Goal: Task Accomplishment & Management: Use online tool/utility

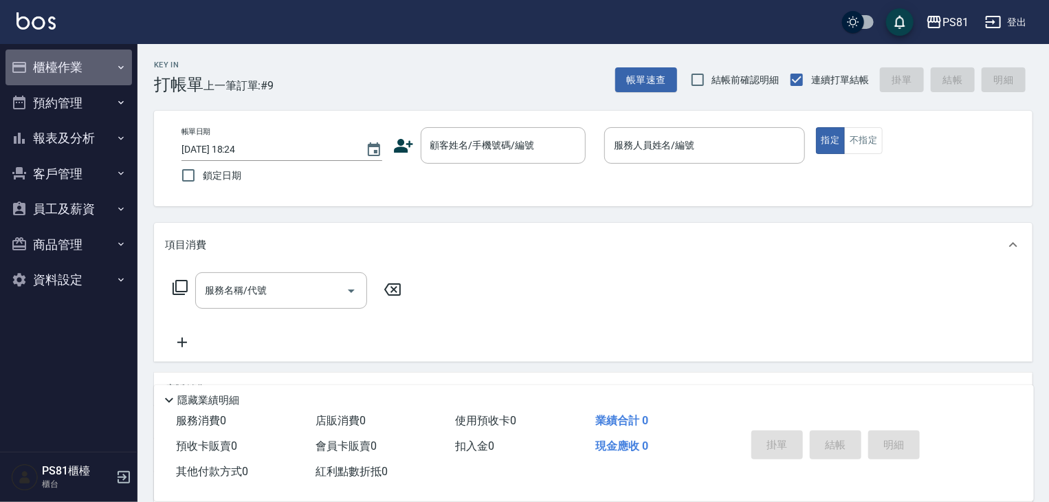
click at [112, 72] on button "櫃檯作業" at bounding box center [68, 67] width 126 height 36
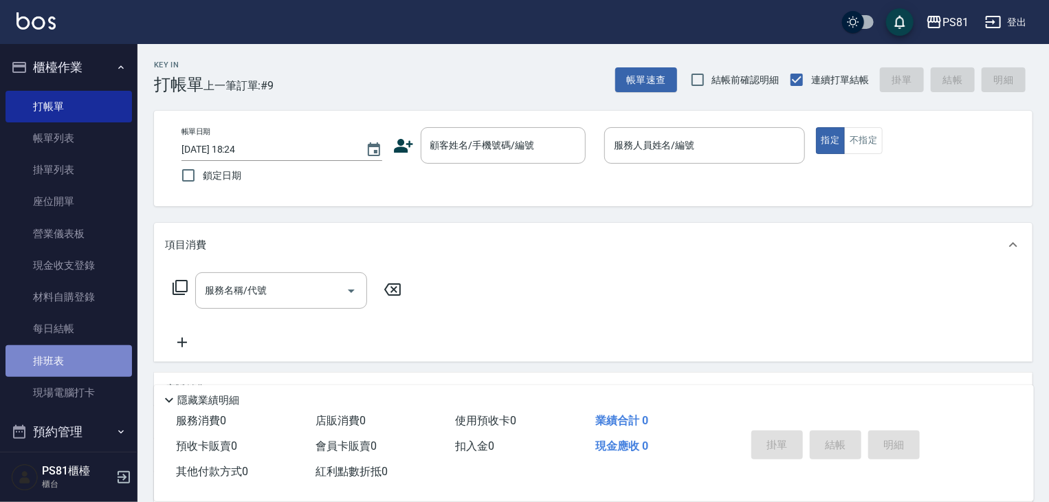
click at [88, 361] on link "排班表" at bounding box center [68, 361] width 126 height 32
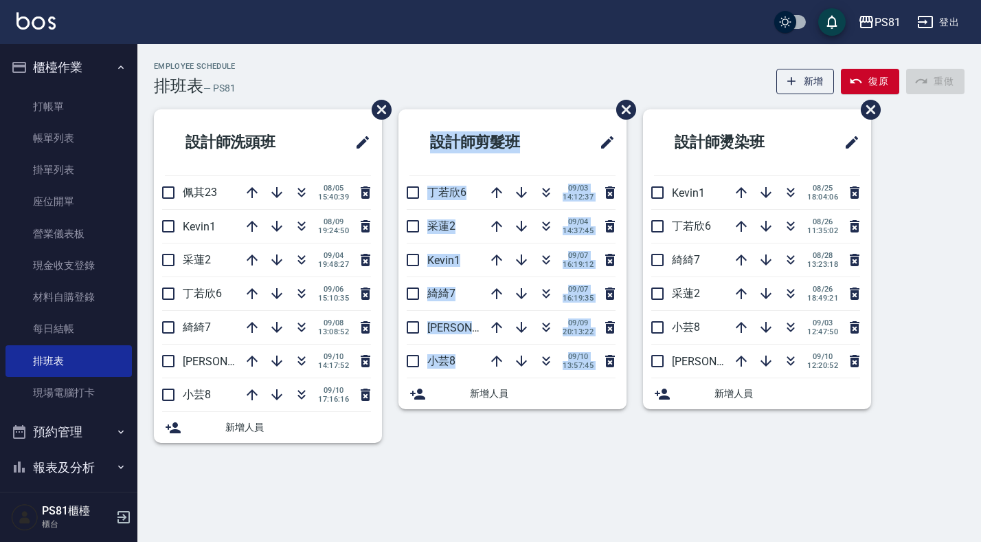
drag, startPoint x: 617, startPoint y: 137, endPoint x: 557, endPoint y: 142, distance: 60.7
click at [601, 133] on div "設計師洗頭班 佩其23 [DATE] 15:40:39 Kevin1 [DATE] 19:24:50 [PERSON_NAME]2 [DATE] 19:48:…" at bounding box center [550, 284] width 827 height 350
click at [64, 106] on link "打帳單" at bounding box center [68, 107] width 126 height 32
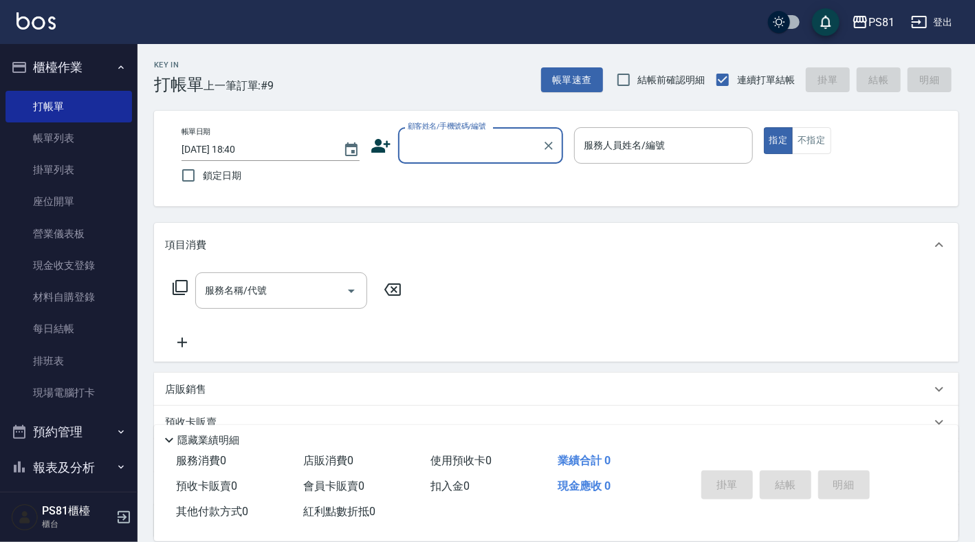
click at [443, 159] on div "顧客姓名/手機號碼/編號" at bounding box center [480, 145] width 165 height 36
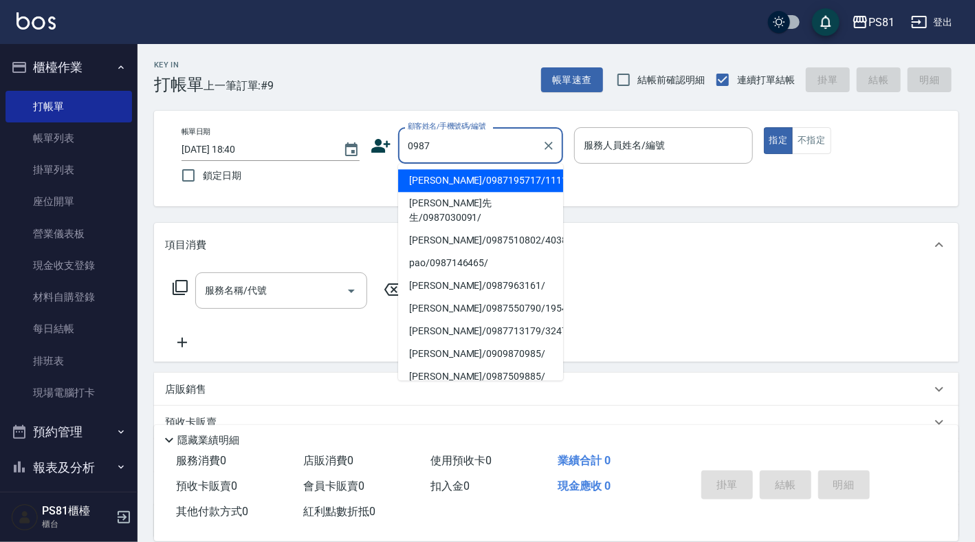
click at [517, 190] on li "[PERSON_NAME]/0987195717/111111" at bounding box center [480, 180] width 165 height 23
type input "[PERSON_NAME]/0987195717/111111"
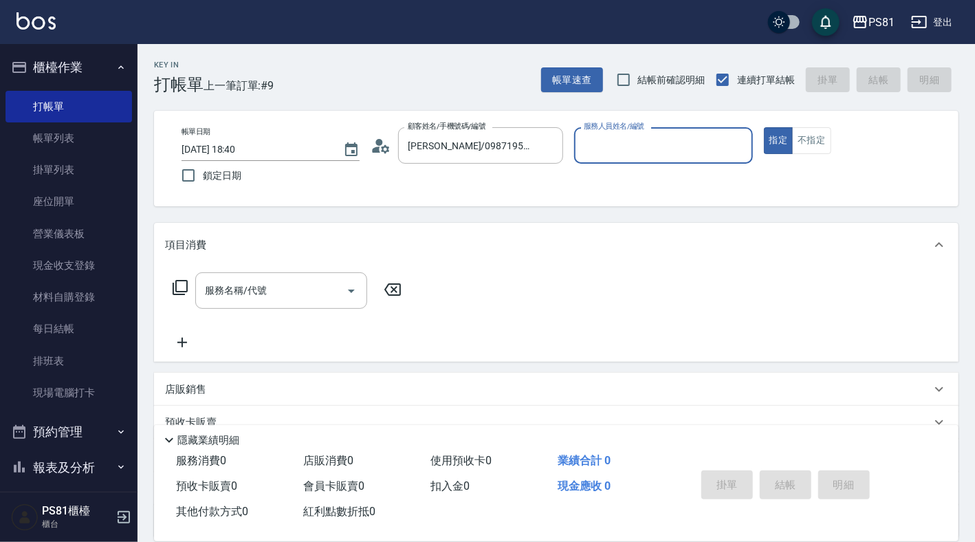
click at [656, 155] on input "服務人員姓名/編號" at bounding box center [663, 145] width 166 height 24
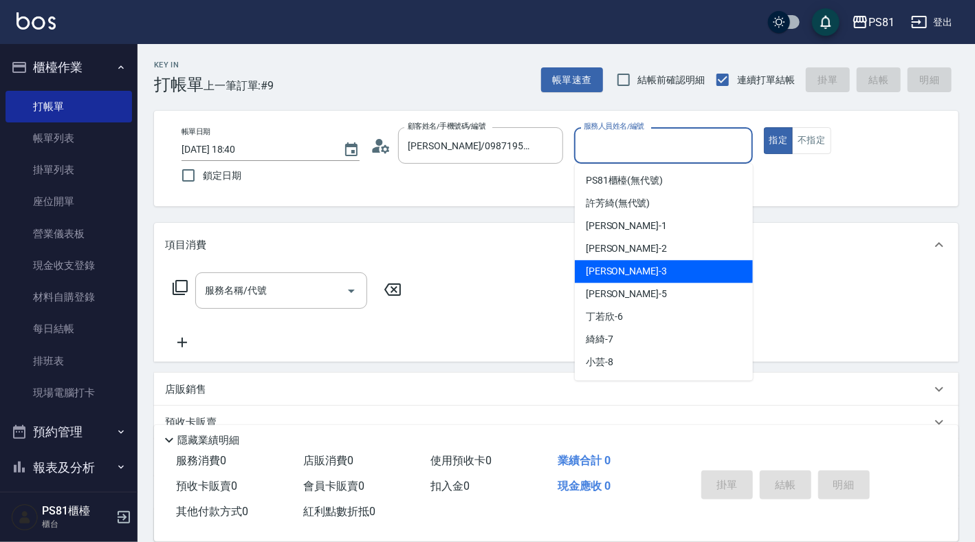
click at [641, 270] on div "[PERSON_NAME] -3" at bounding box center [664, 271] width 178 height 23
type input "[PERSON_NAME]-3"
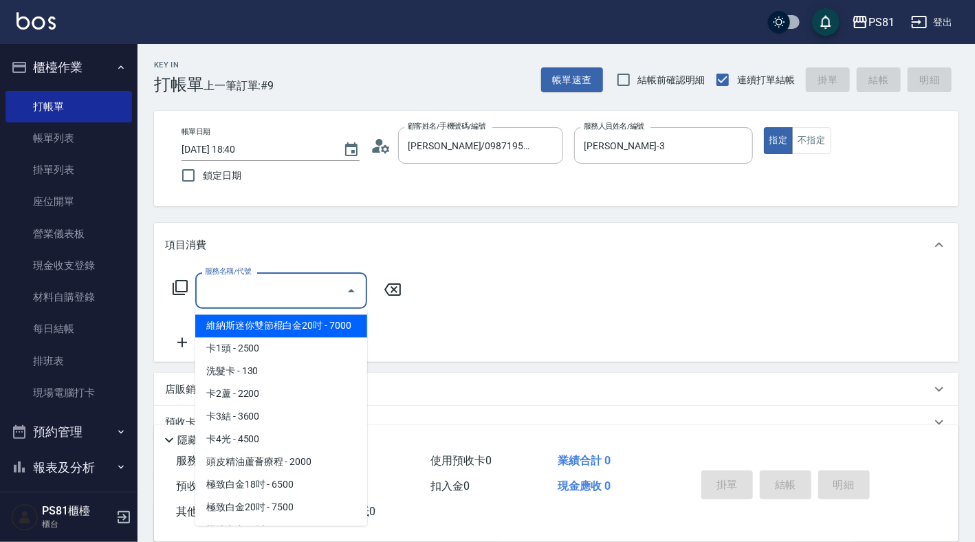
click at [248, 298] on input "服務名稱/代號" at bounding box center [270, 290] width 139 height 24
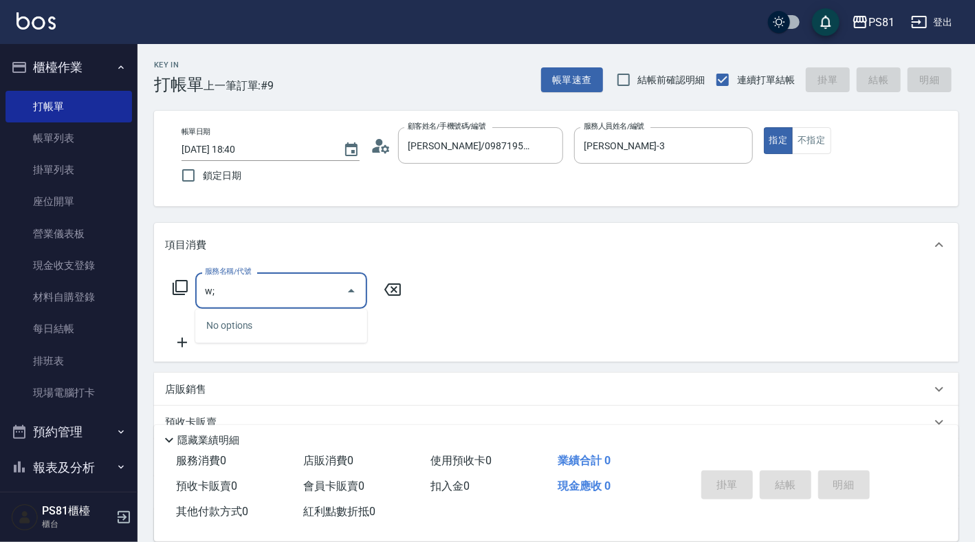
type input "w"
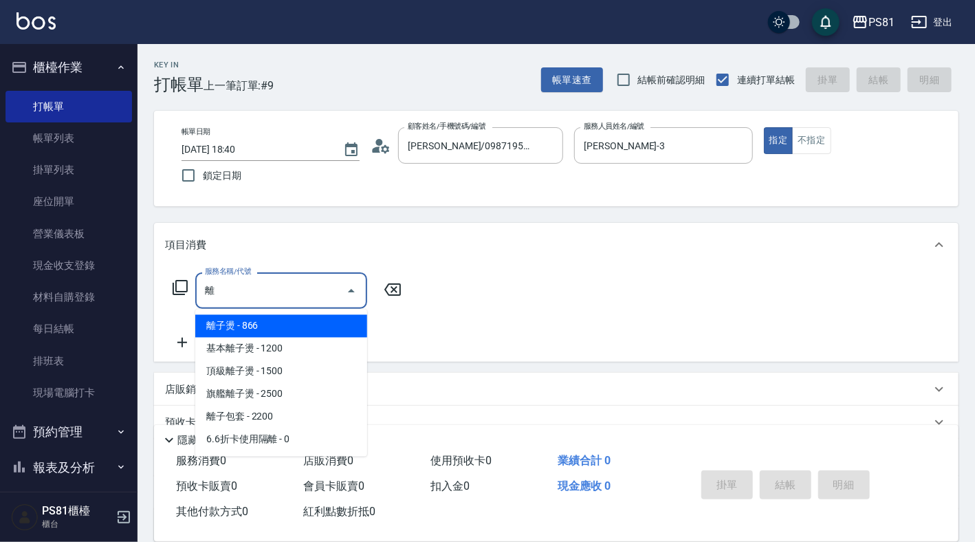
click at [267, 339] on span "基本離子燙 - 1200" at bounding box center [281, 348] width 172 height 23
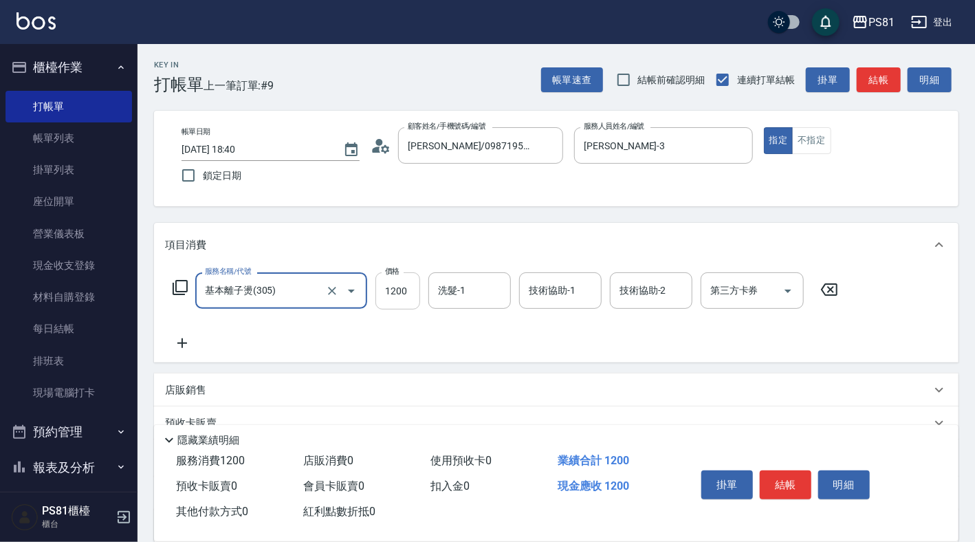
type input "基本離子燙(305)"
click at [405, 291] on input "1200" at bounding box center [397, 290] width 45 height 37
type input "3800"
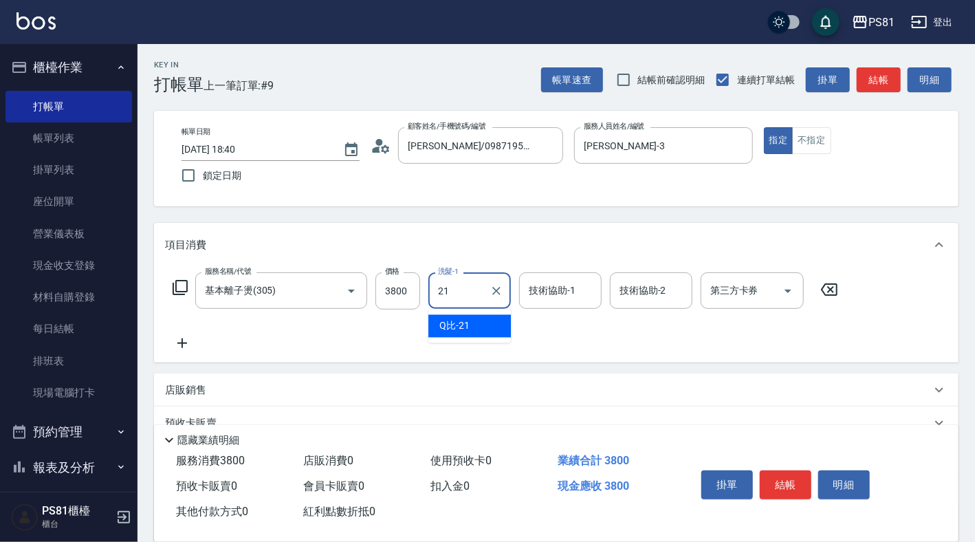
type input "Q比-21"
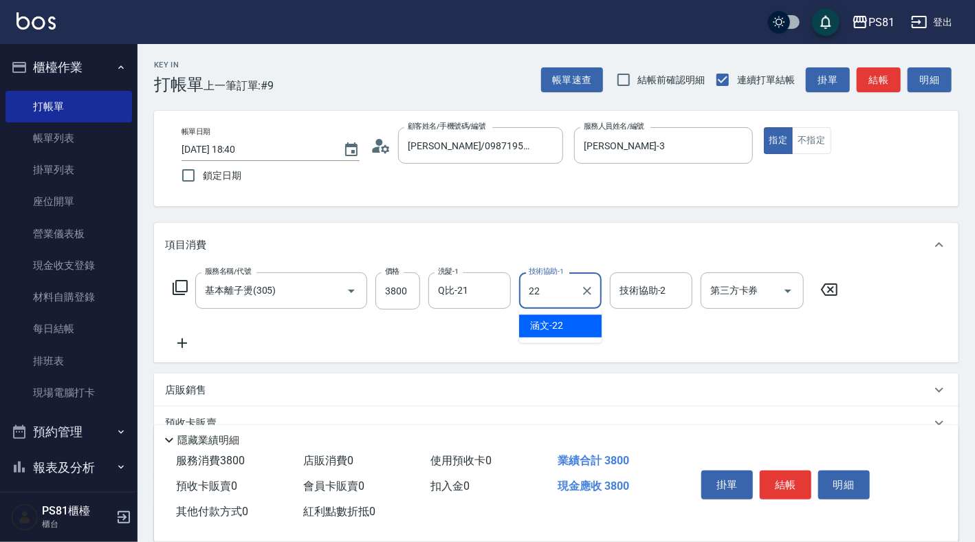
type input "涵文-22"
click at [185, 344] on icon at bounding box center [182, 343] width 34 height 16
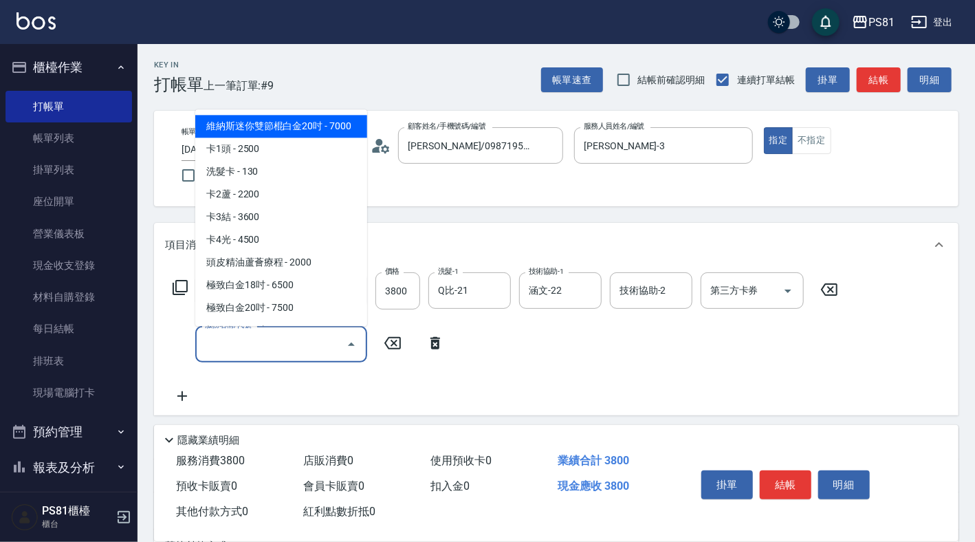
click at [258, 355] on input "服務名稱/代號" at bounding box center [270, 344] width 139 height 24
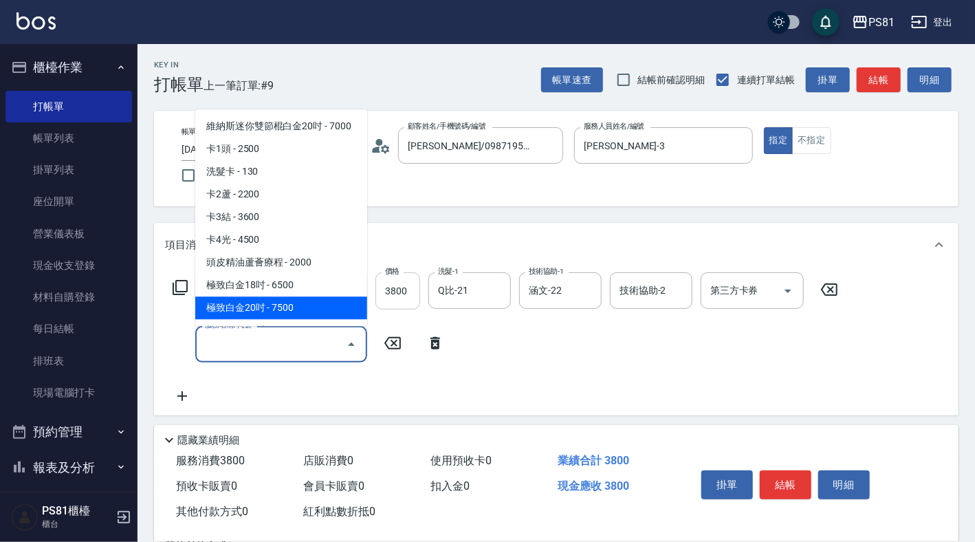
click at [403, 287] on input "3800" at bounding box center [397, 290] width 45 height 37
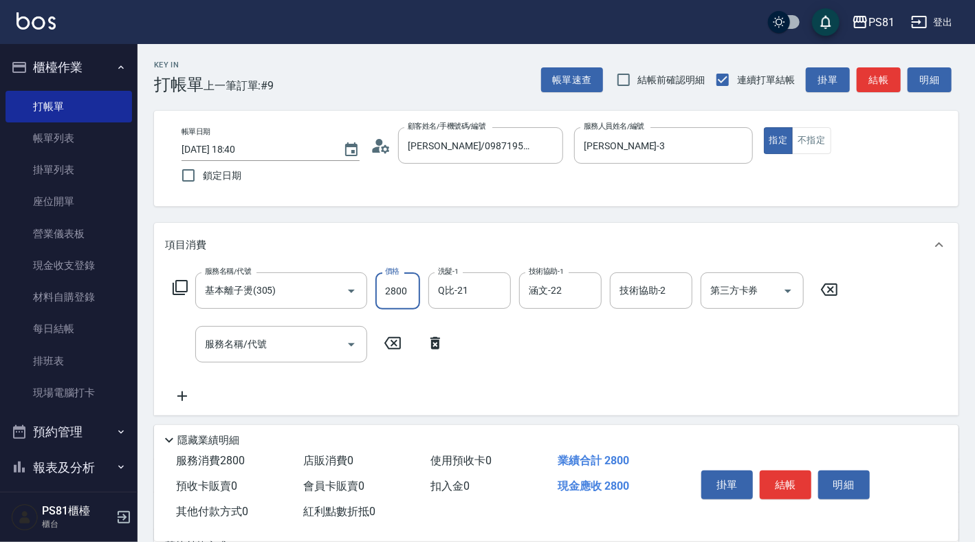
type input "2800"
click at [293, 346] on input "服務名稱/代號" at bounding box center [270, 344] width 139 height 24
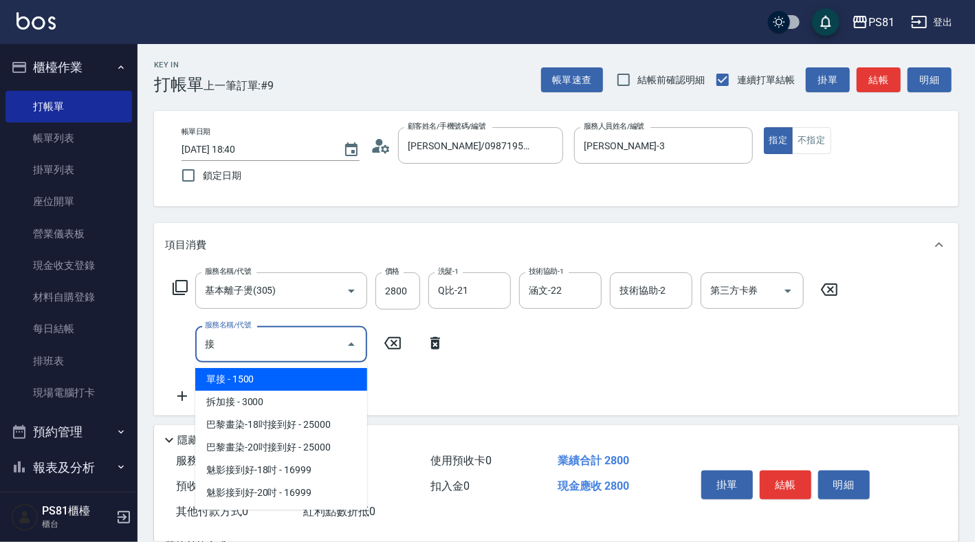
click at [311, 401] on span "拆加接 - 3000" at bounding box center [281, 401] width 172 height 23
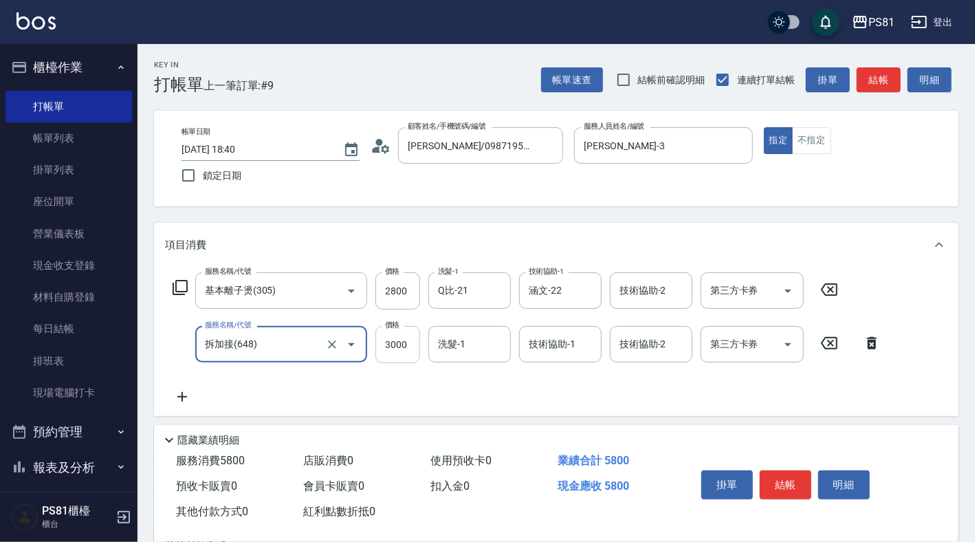
type input "拆加接(648)"
click at [410, 346] on input "3000" at bounding box center [397, 344] width 45 height 37
click at [386, 342] on input "3500" at bounding box center [397, 344] width 45 height 37
click at [383, 344] on input "3500" at bounding box center [397, 344] width 45 height 37
click at [392, 344] on input "3500" at bounding box center [397, 344] width 45 height 37
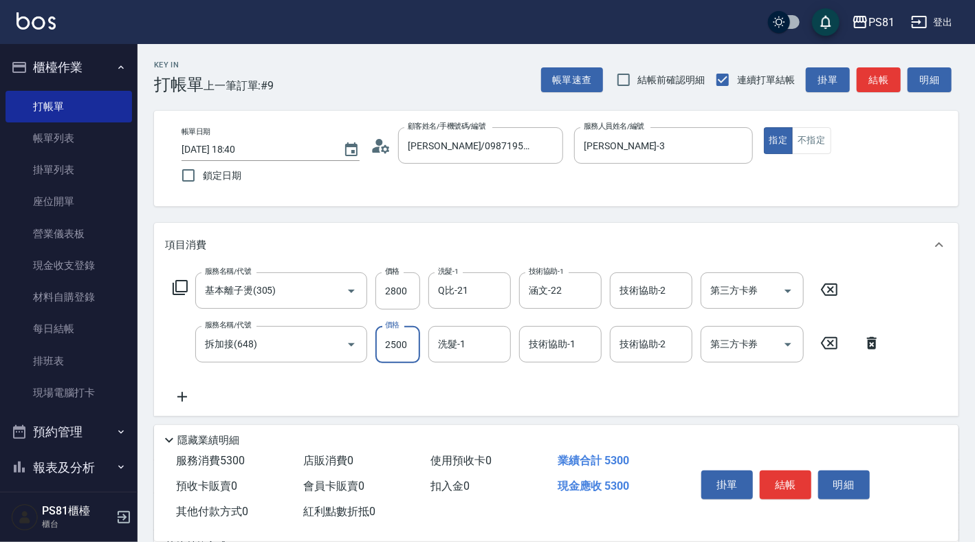
click at [390, 341] on input "2500" at bounding box center [397, 344] width 45 height 37
drag, startPoint x: 391, startPoint y: 342, endPoint x: 404, endPoint y: 346, distance: 13.7
click at [393, 344] on input "2500" at bounding box center [397, 344] width 45 height 37
click at [385, 344] on input "2500" at bounding box center [397, 344] width 45 height 37
click at [398, 377] on div "服務名稱/代號 基本離子燙(305) 服務名稱/代號 價格 2800 價格 洗髮-1 Q比-21 洗髮-1 技術協助-1 涵文-22 技術協助-1 技術協助-…" at bounding box center [527, 338] width 724 height 133
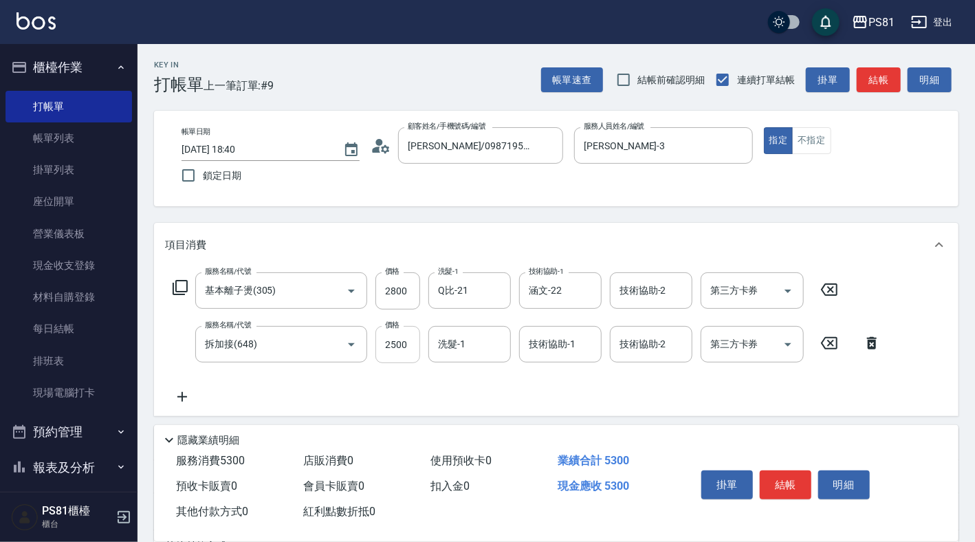
click at [388, 340] on input "2500" at bounding box center [397, 344] width 45 height 37
click at [414, 388] on div "服務名稱/代號 基本離子燙(305) 服務名稱/代號 價格 2800 價格 洗髮-1 Q比-21 洗髮-1 技術協助-1 涵文-22 技術協助-1 技術協助-…" at bounding box center [527, 338] width 724 height 133
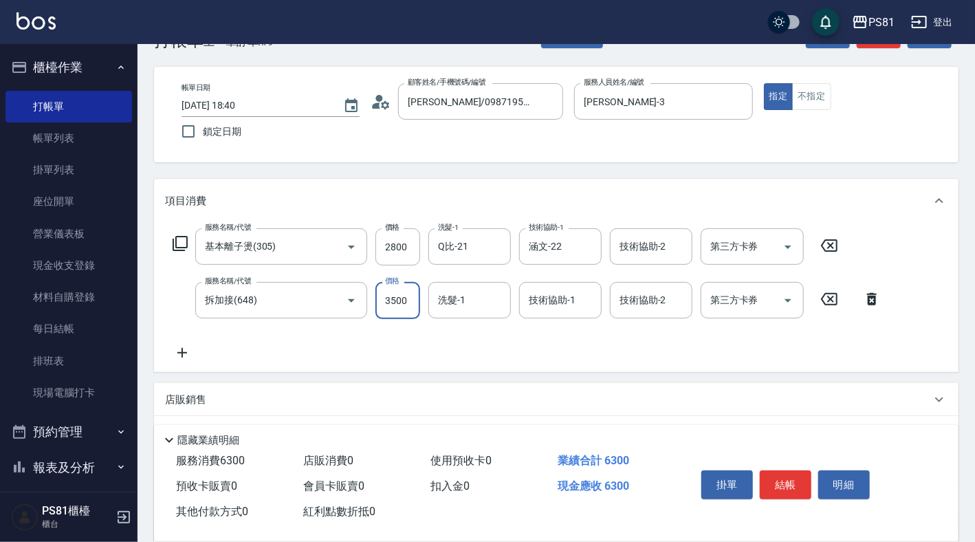
scroll to position [69, 0]
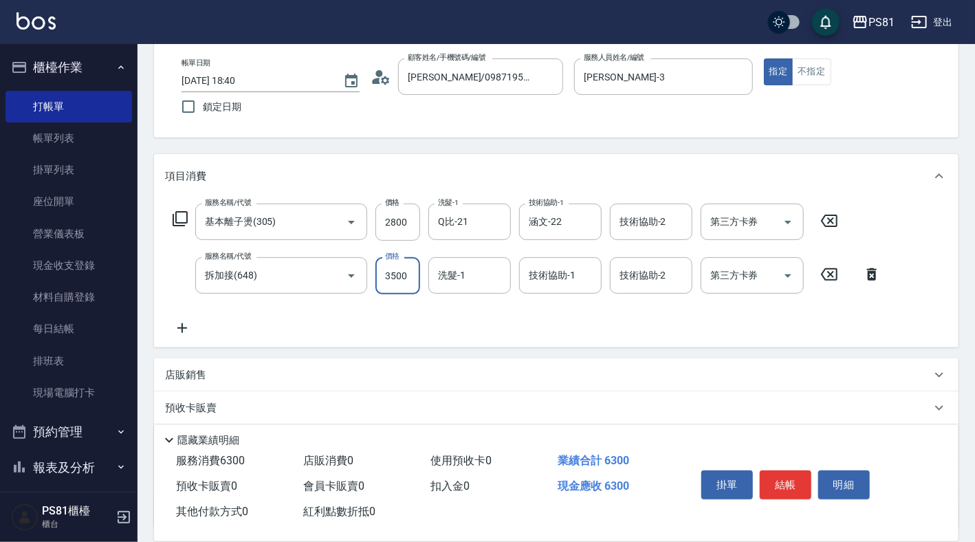
type input "3500"
click at [511, 333] on div "服務名稱/代號 基本離子燙(305) 服務名稱/代號 價格 2800 價格 洗髮-1 Q比-21 洗髮-1 技術協助-1 涵文-22 技術協助-1 技術協助-…" at bounding box center [527, 269] width 724 height 133
click at [477, 271] on input "洗髮-1" at bounding box center [469, 275] width 70 height 24
type input "Q比-21"
click at [783, 472] on button "結帳" at bounding box center [785, 484] width 52 height 29
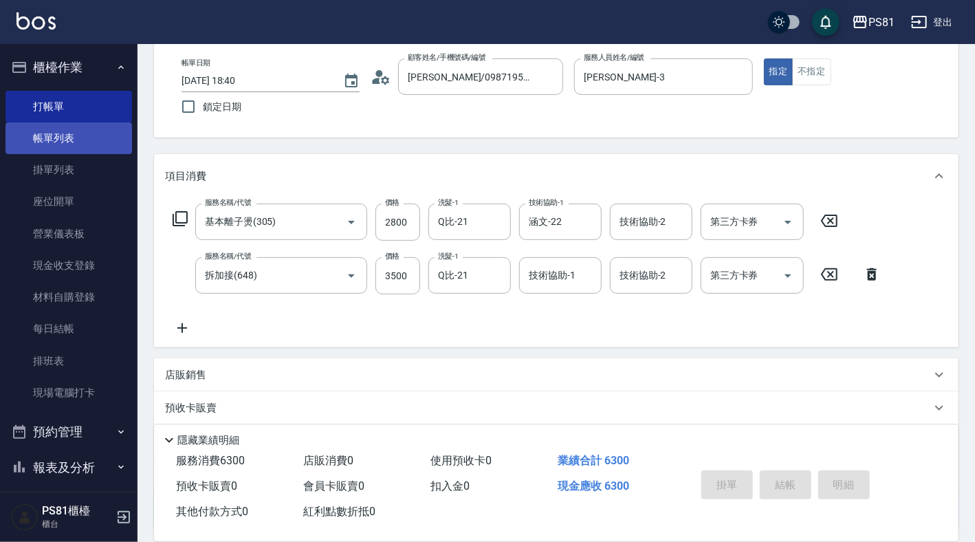
type input "[DATE] 18:42"
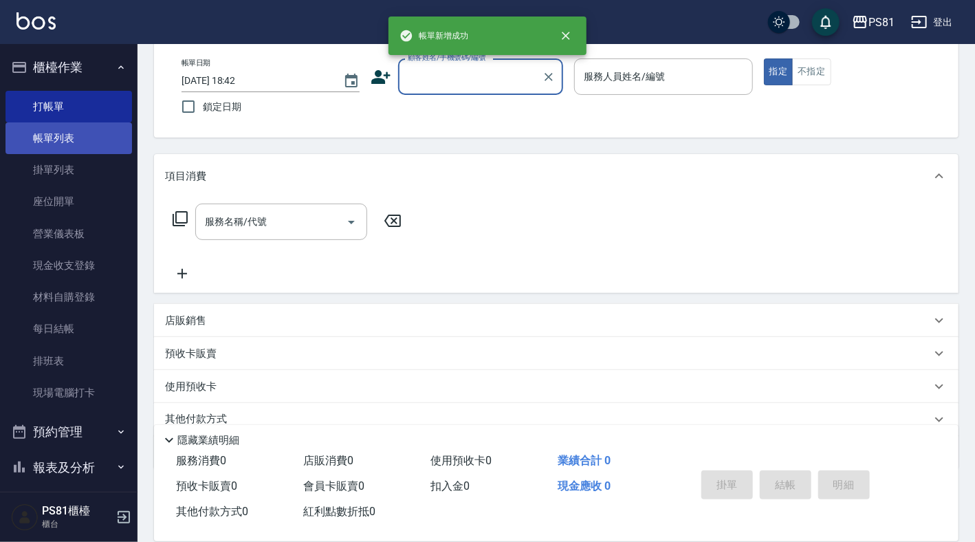
scroll to position [0, 0]
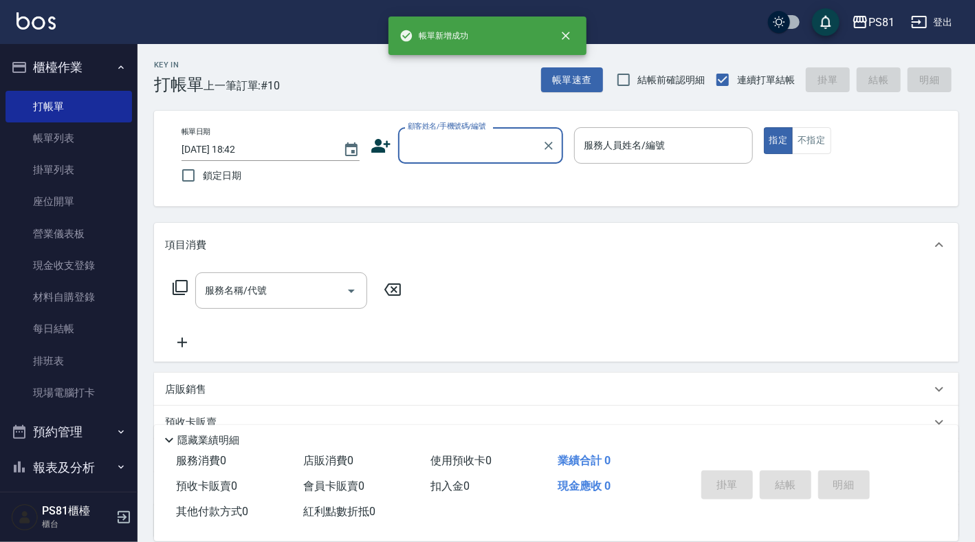
drag, startPoint x: 474, startPoint y: 124, endPoint x: 473, endPoint y: 135, distance: 10.4
click at [474, 124] on label "顧客姓名/手機號碼/編號" at bounding box center [447, 126] width 78 height 10
click at [474, 133] on input "顧客姓名/手機號碼/編號" at bounding box center [470, 145] width 132 height 24
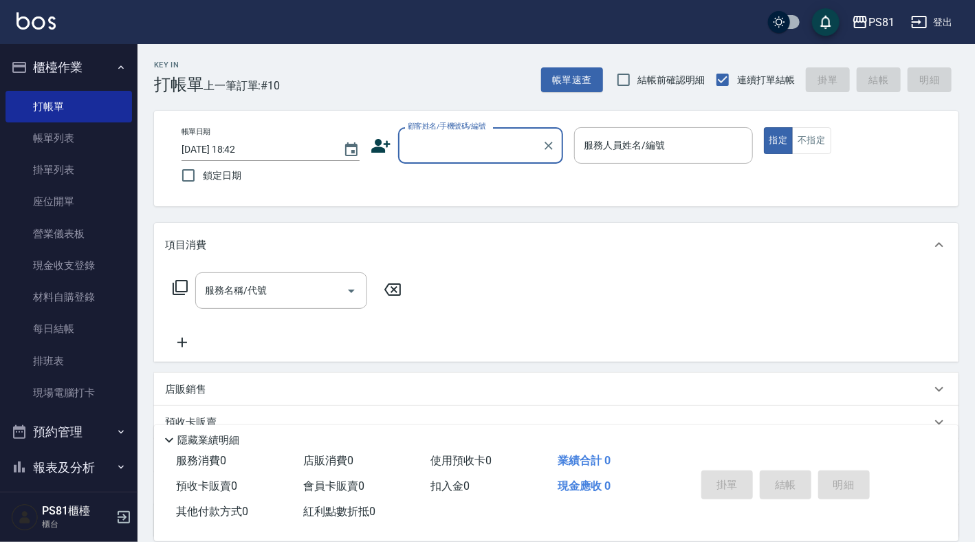
click at [473, 136] on input "顧客姓名/手機號碼/編號" at bounding box center [470, 145] width 132 height 24
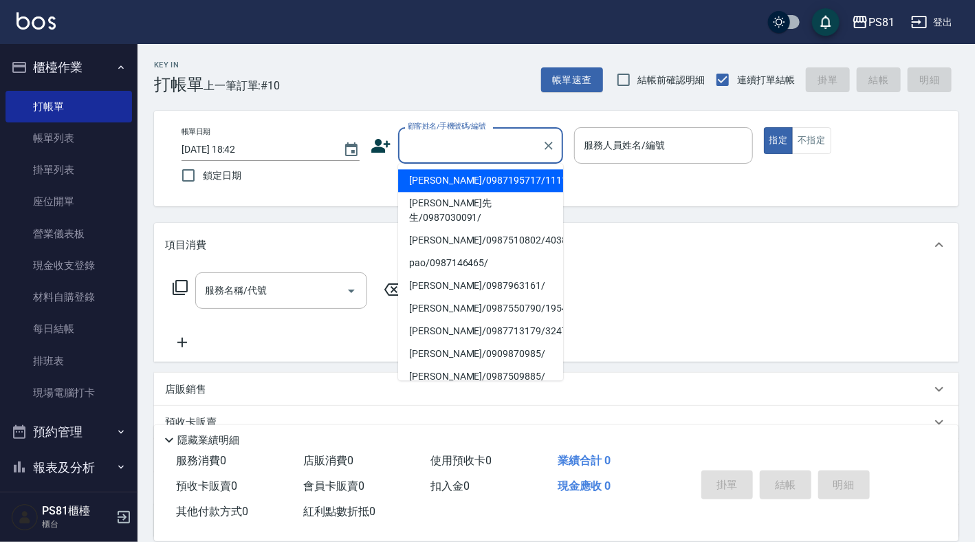
drag, startPoint x: 462, startPoint y: 174, endPoint x: 621, endPoint y: 199, distance: 161.5
click at [468, 175] on li "[PERSON_NAME]/0987195717/111111" at bounding box center [480, 180] width 165 height 23
type input "[PERSON_NAME]/0987195717/111111"
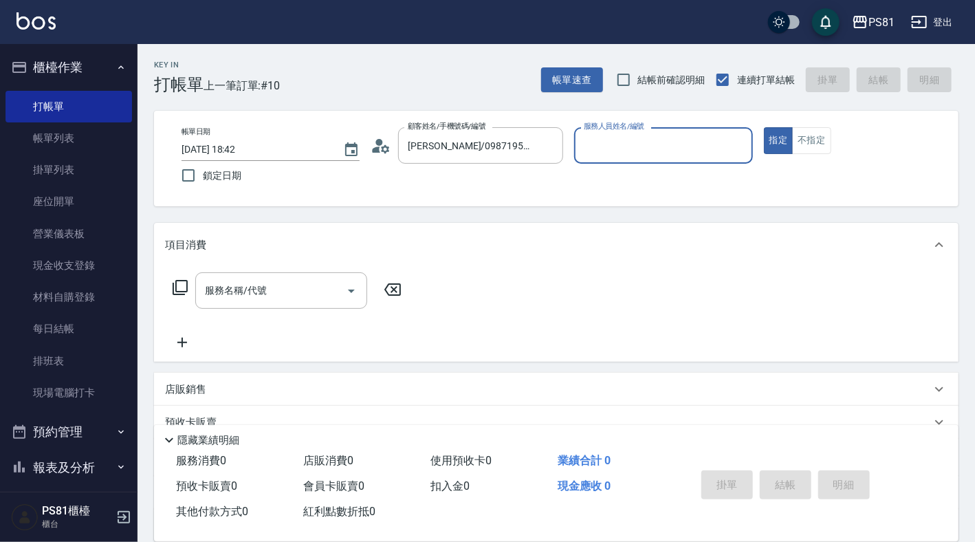
click at [602, 154] on input "服務人員姓名/編號" at bounding box center [663, 145] width 166 height 24
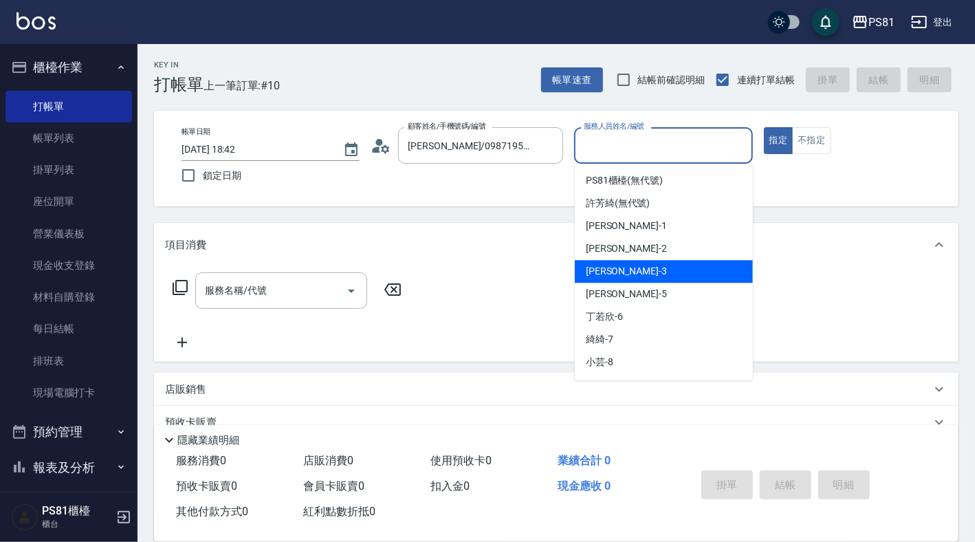
click at [597, 271] on span "[PERSON_NAME] -3" at bounding box center [626, 271] width 81 height 14
type input "[PERSON_NAME]-3"
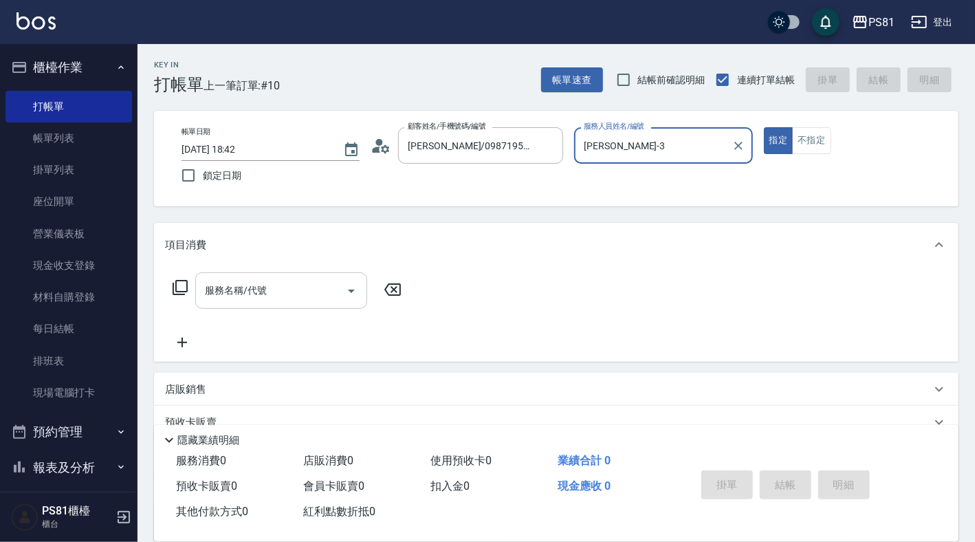
click at [280, 287] on input "服務名稱/代號" at bounding box center [270, 290] width 139 height 24
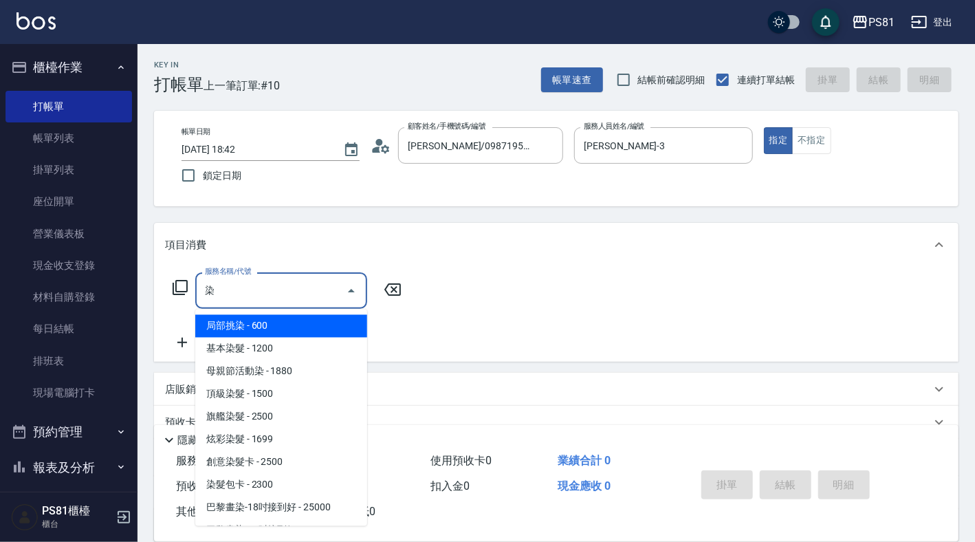
drag, startPoint x: 284, startPoint y: 348, endPoint x: 428, endPoint y: 328, distance: 145.8
click at [285, 349] on span "基本染髮 - 1200" at bounding box center [281, 348] width 172 height 23
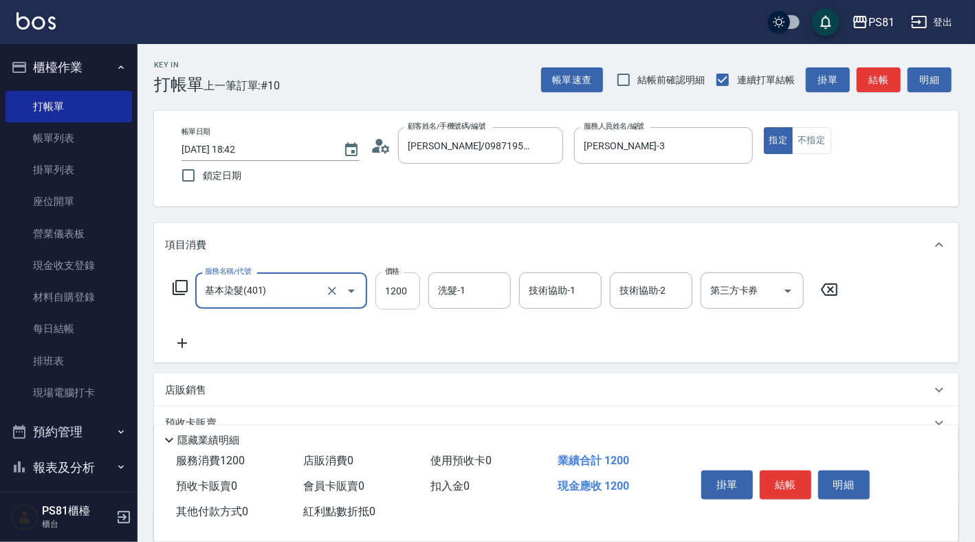
type input "基本染髮(401)"
click at [418, 289] on input "1200" at bounding box center [397, 290] width 45 height 37
type input "2900"
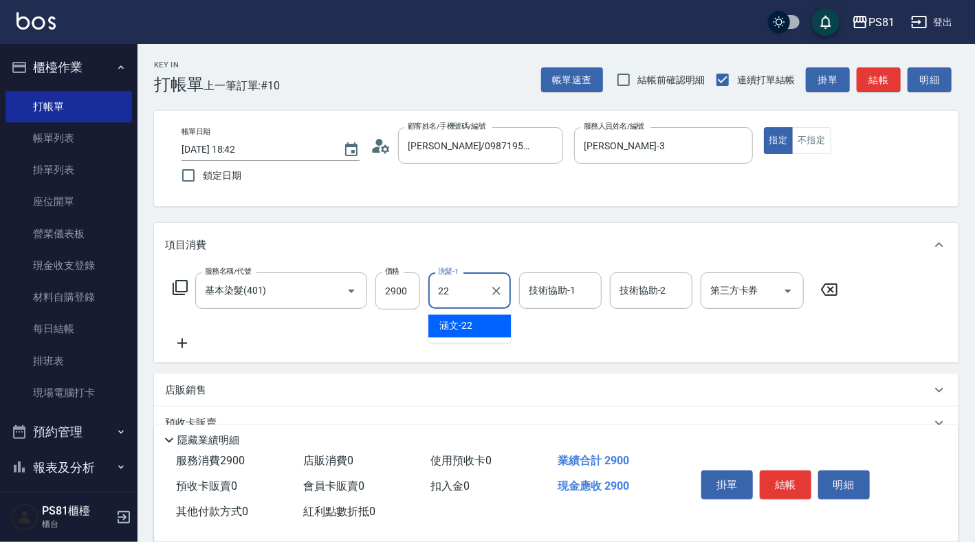
type input "涵文-22"
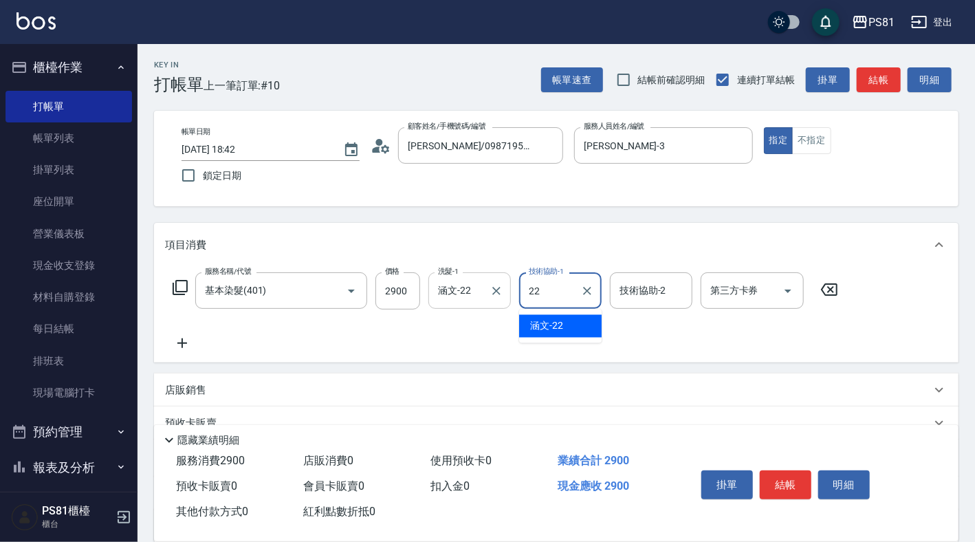
type input "涵文-22"
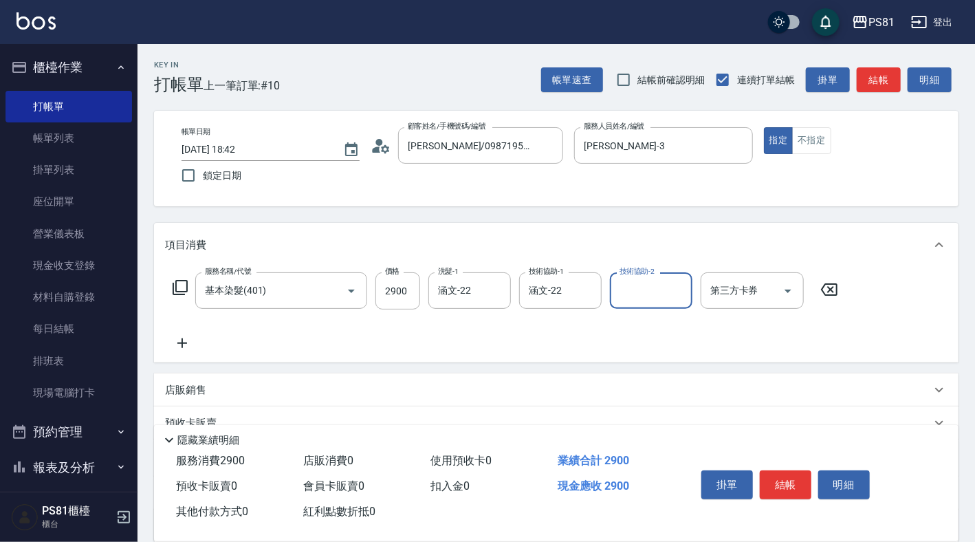
click at [792, 480] on button "結帳" at bounding box center [785, 484] width 52 height 29
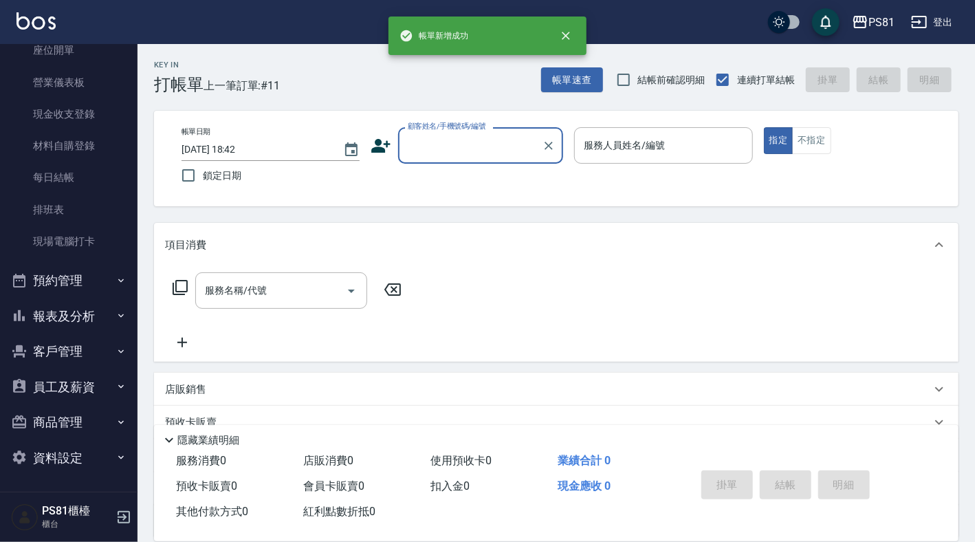
click at [85, 284] on button "預約管理" at bounding box center [68, 281] width 126 height 36
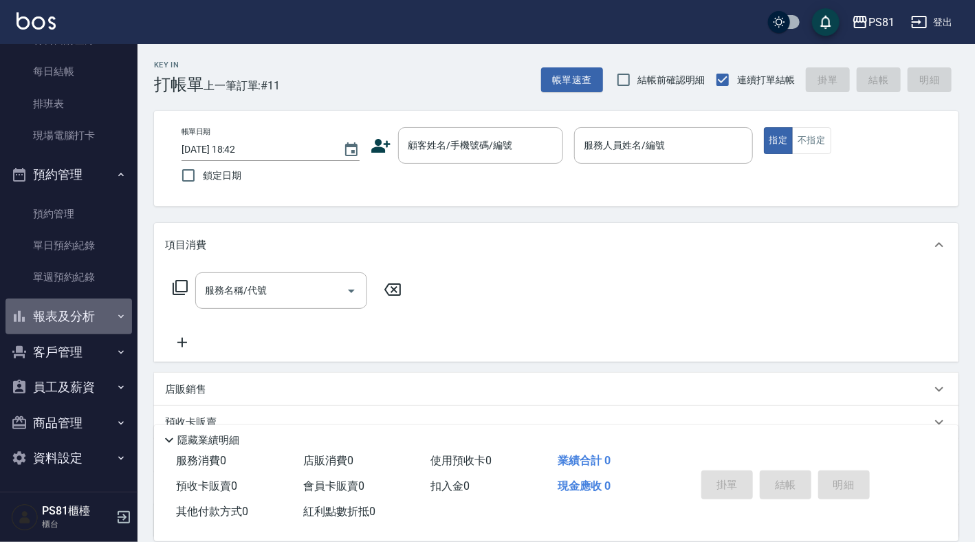
click at [86, 322] on button "報表及分析" at bounding box center [68, 316] width 126 height 36
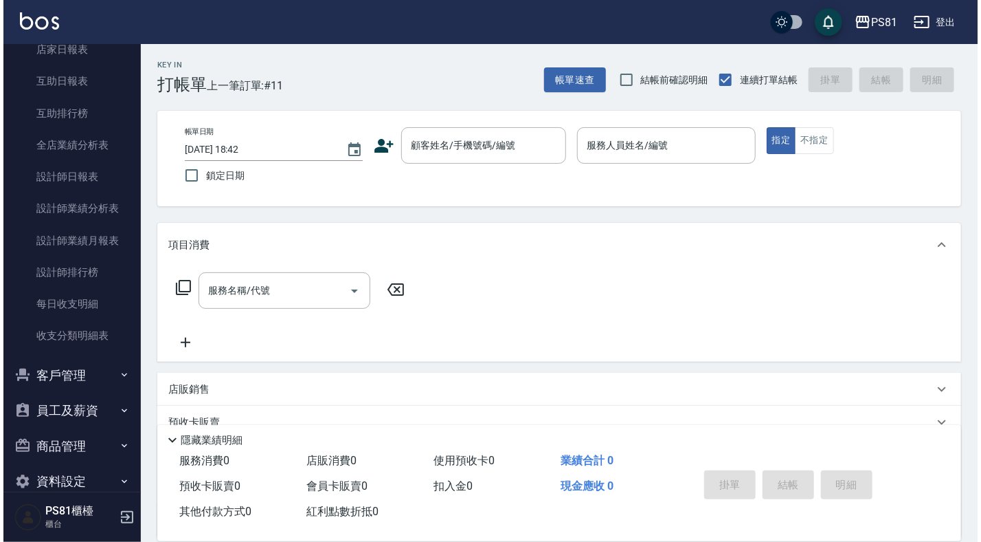
scroll to position [599, 0]
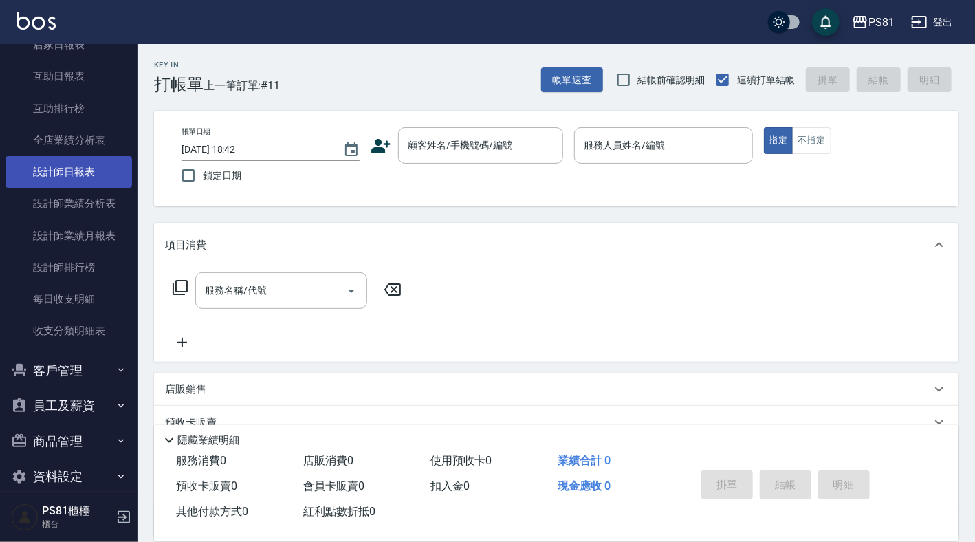
click at [84, 167] on link "設計師日報表" at bounding box center [68, 172] width 126 height 32
